Goal: Find specific page/section: Find specific page/section

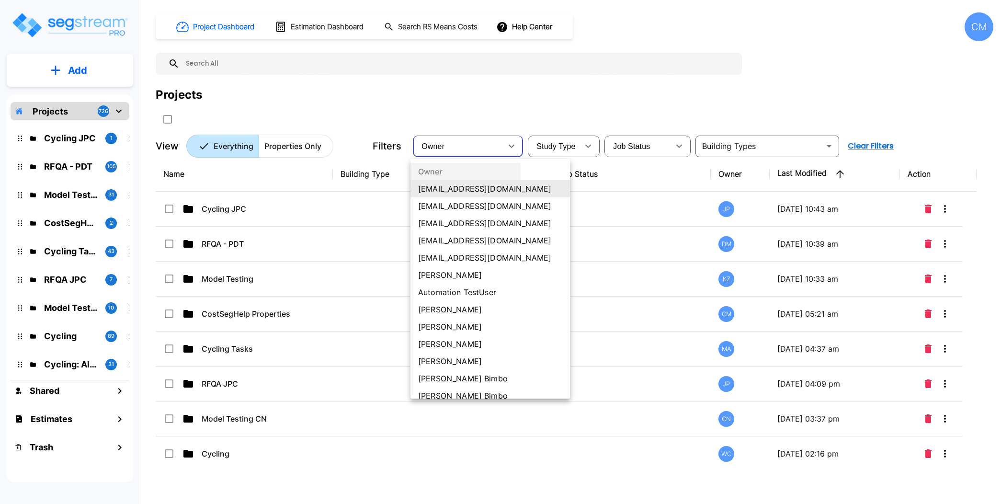
click at [447, 325] on li "[PERSON_NAME]" at bounding box center [489, 326] width 159 height 17
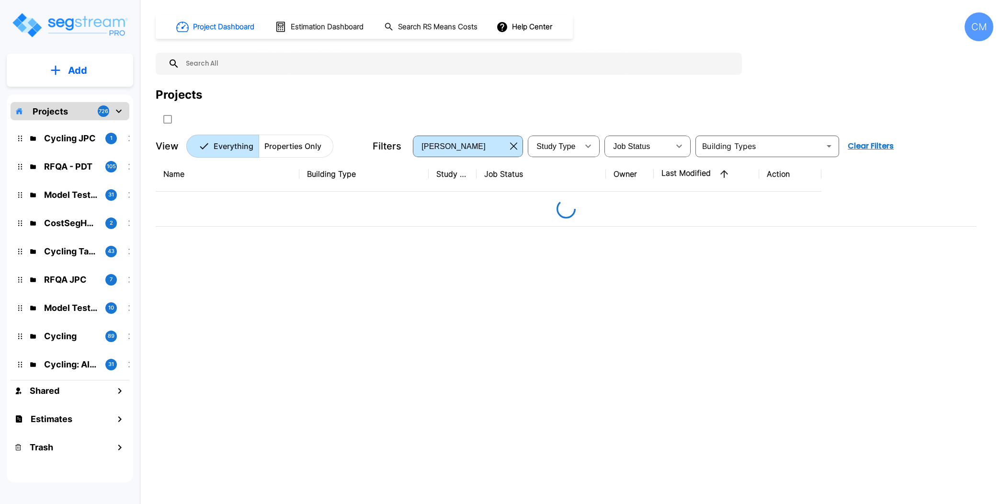
type input "34"
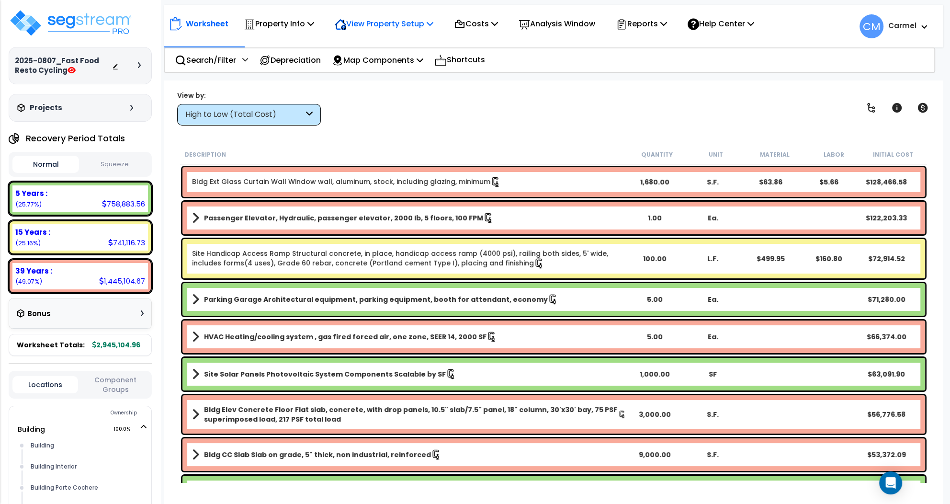
click at [314, 26] on p "View Property Setup" at bounding box center [279, 23] width 70 height 13
click at [503, 97] on div "View by: High to Low (Total Cost) High to Low (Total Cost)" at bounding box center [554, 107] width 760 height 35
click at [545, 31] on div "Analysis Window" at bounding box center [557, 23] width 77 height 23
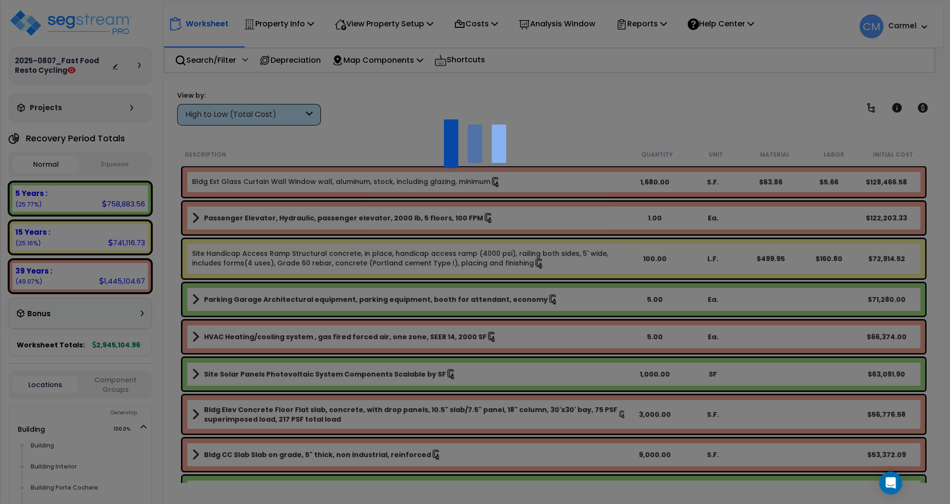
click at [669, 101] on div at bounding box center [475, 252] width 950 height 504
